Goal: Book appointment/travel/reservation

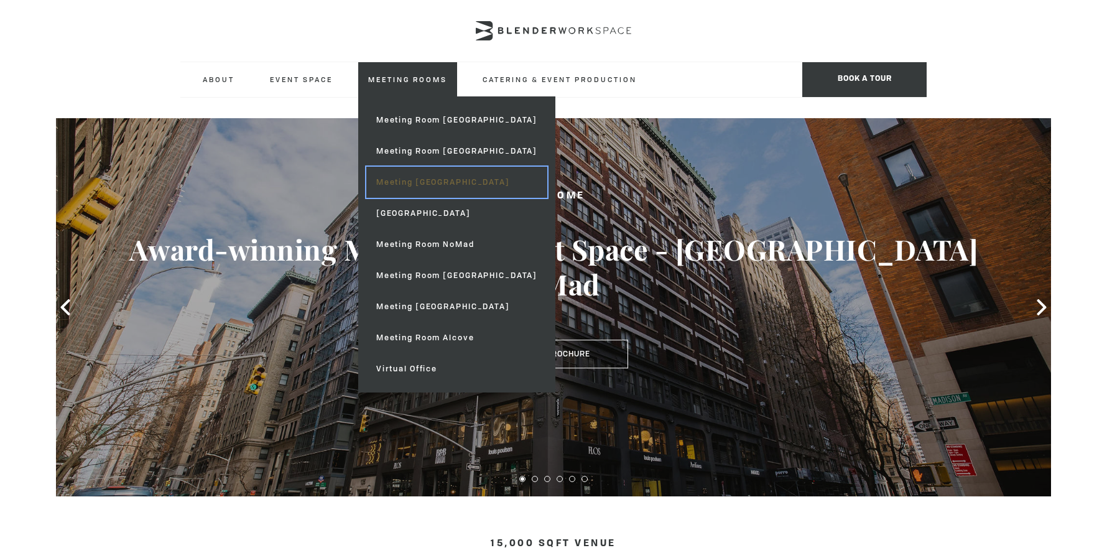
click at [437, 187] on link "Meeting [GEOGRAPHIC_DATA]" at bounding box center [456, 182] width 181 height 31
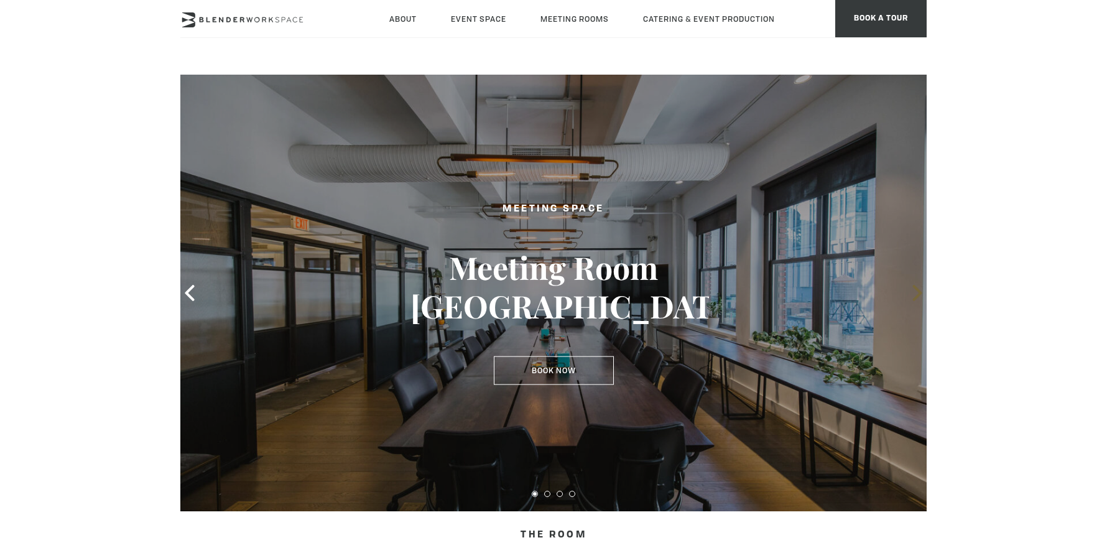
click at [915, 299] on icon at bounding box center [917, 293] width 9 height 16
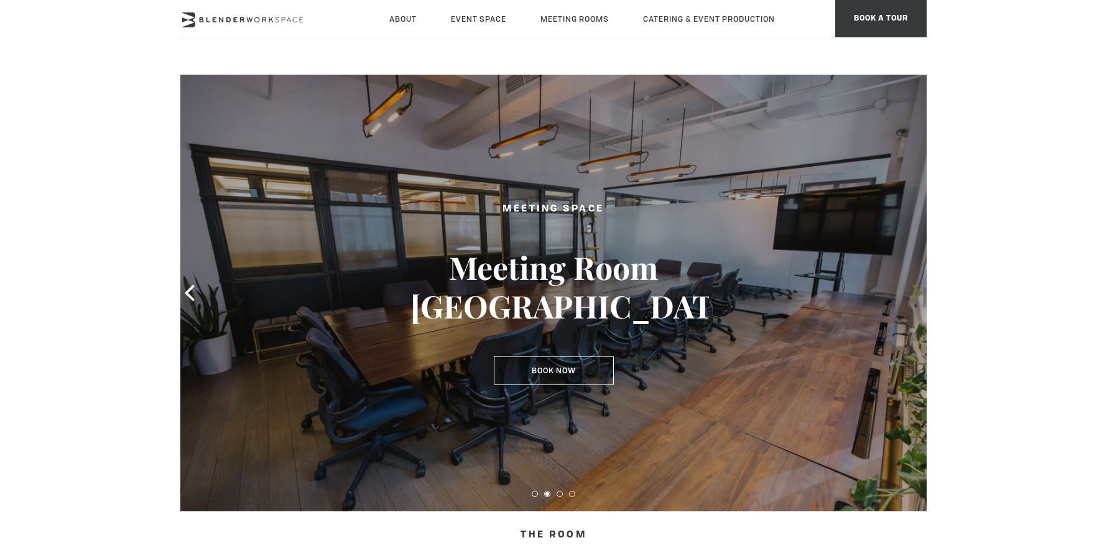
click at [915, 299] on icon at bounding box center [917, 293] width 9 height 16
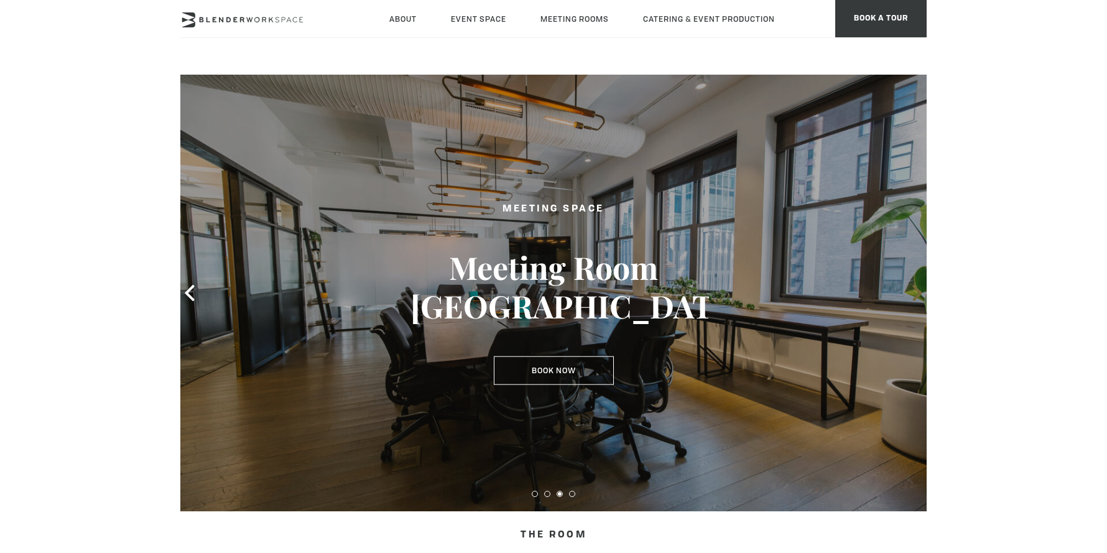
click at [915, 299] on icon at bounding box center [917, 293] width 9 height 16
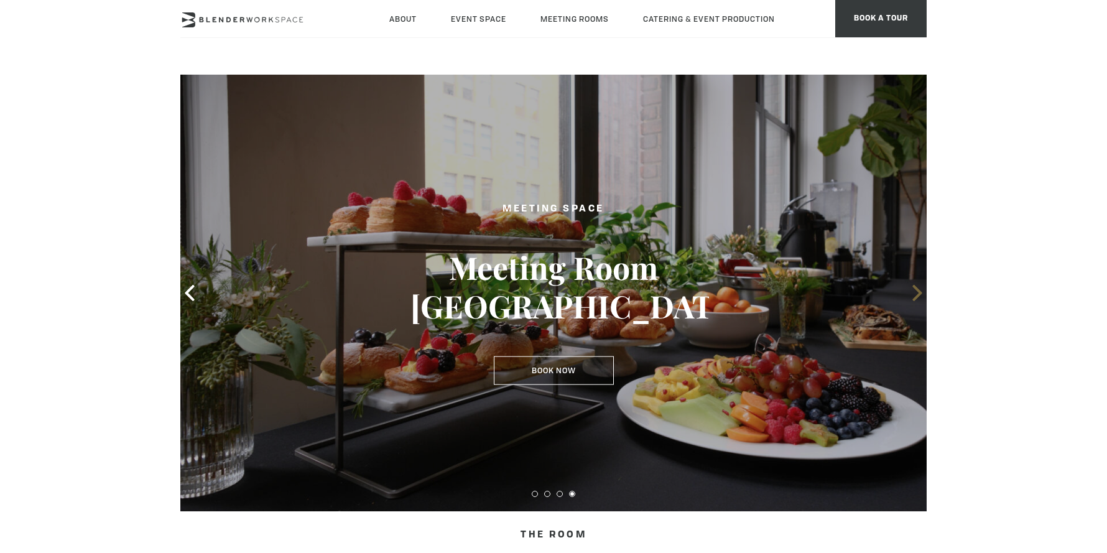
click at [915, 299] on icon at bounding box center [917, 293] width 9 height 16
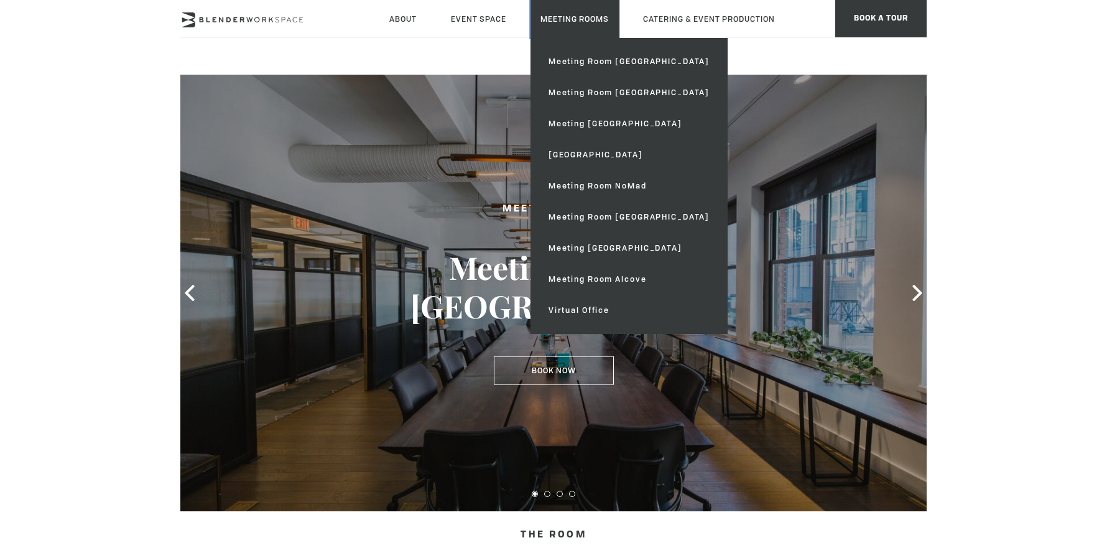
click at [576, 31] on link "Meeting Rooms" at bounding box center [575, 19] width 88 height 38
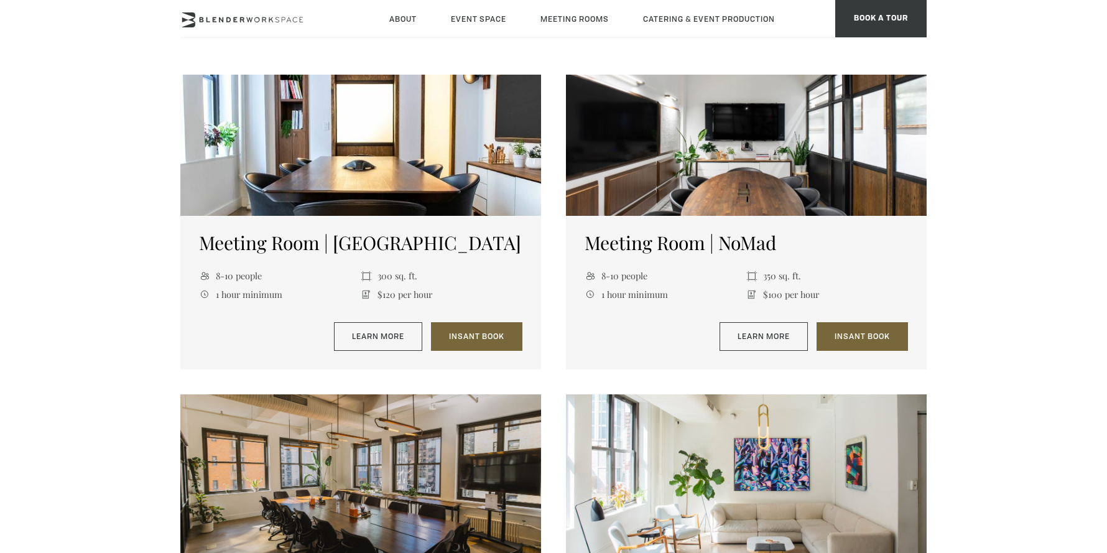
scroll to position [713, 0]
